Goal: Find specific page/section: Find specific page/section

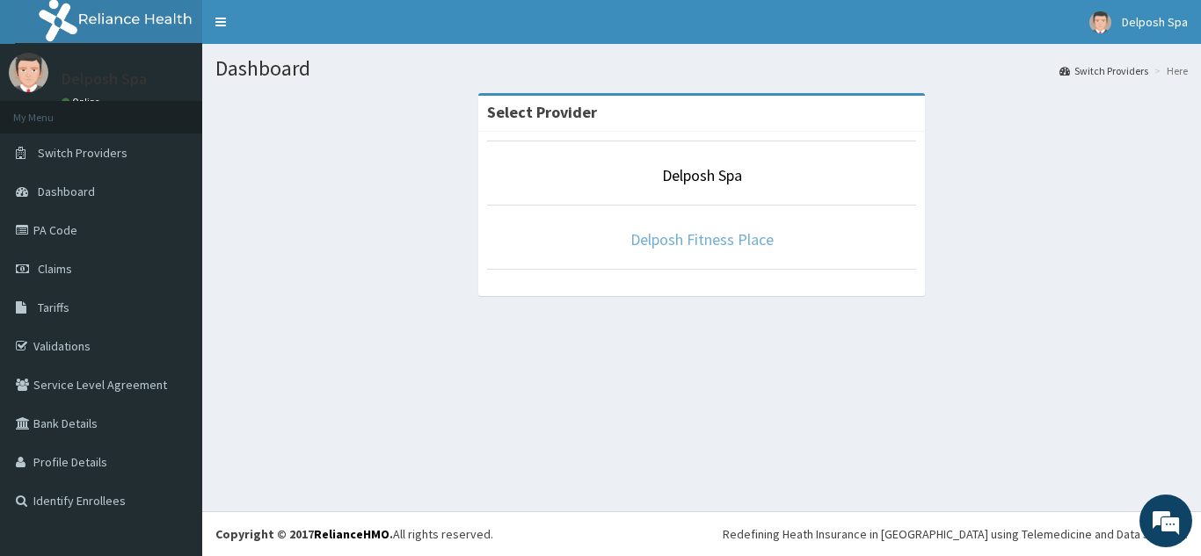
click at [702, 237] on link "Delposh Fitness Place" at bounding box center [701, 239] width 143 height 20
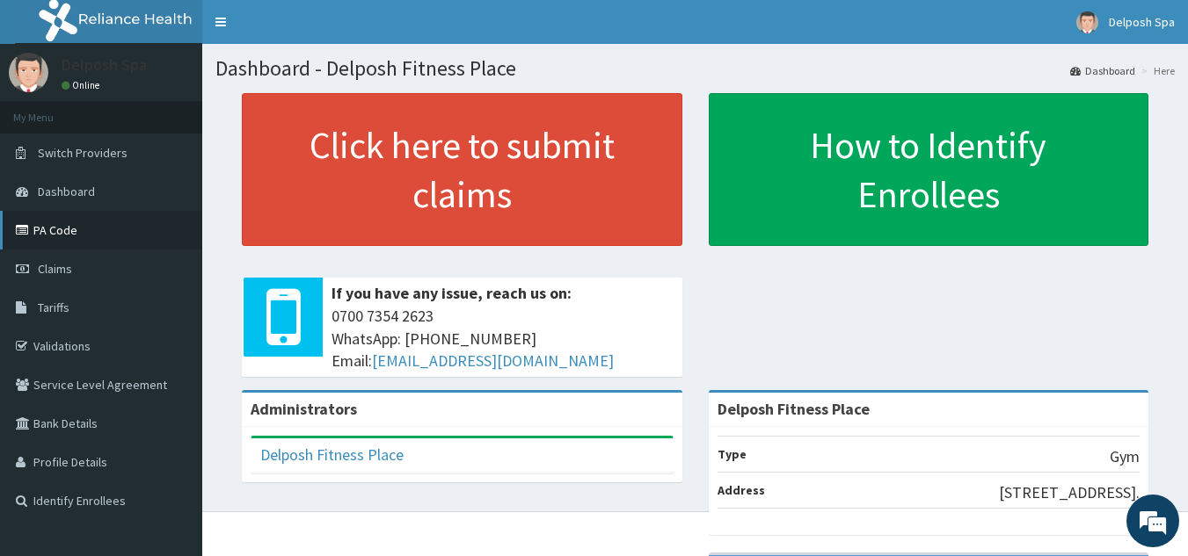
click at [62, 222] on link "PA Code" at bounding box center [101, 230] width 202 height 39
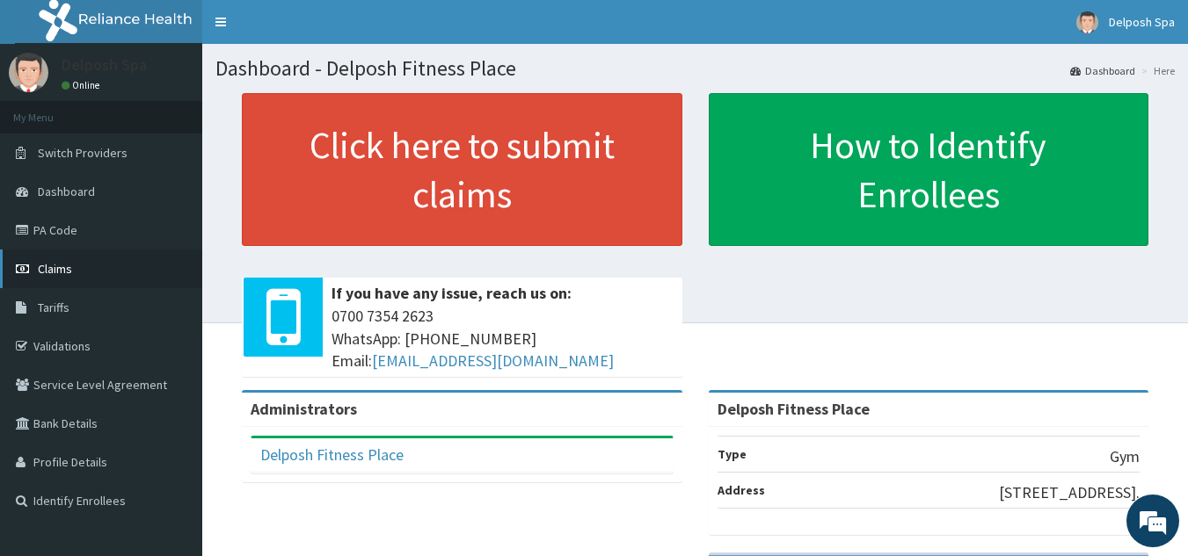
click at [49, 263] on span "Claims" at bounding box center [55, 269] width 34 height 16
